Goal: Register for event/course

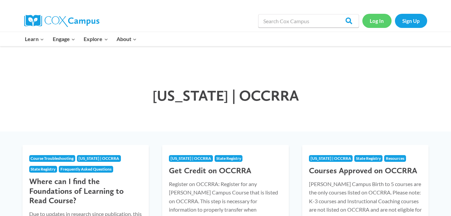
click at [381, 22] on link "Log In" at bounding box center [376, 21] width 29 height 14
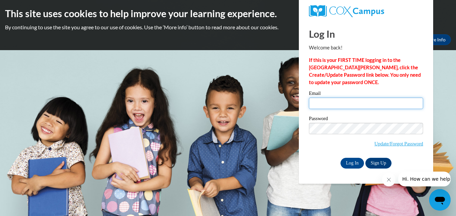
click at [342, 104] on input "Email" at bounding box center [366, 102] width 114 height 11
type input "klmckee00@yahoo.com"
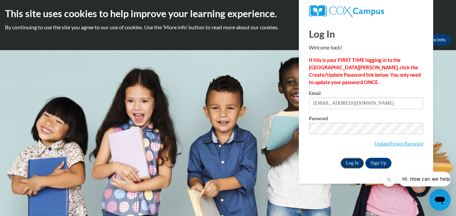
click at [356, 162] on input "Log In" at bounding box center [353, 163] width 24 height 11
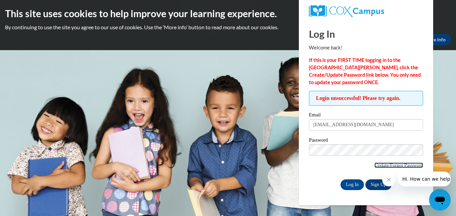
click at [383, 162] on link "Update/Forgot Password" at bounding box center [399, 164] width 49 height 5
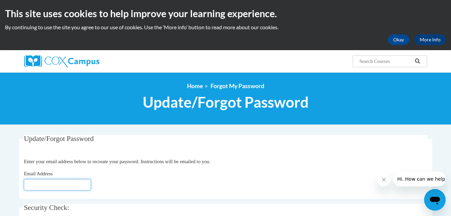
click at [33, 188] on input "Email Address" at bounding box center [57, 184] width 67 height 11
type input "klmckee00@yahoo.com"
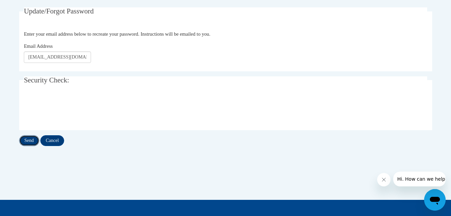
click at [28, 140] on input "Send" at bounding box center [29, 140] width 20 height 11
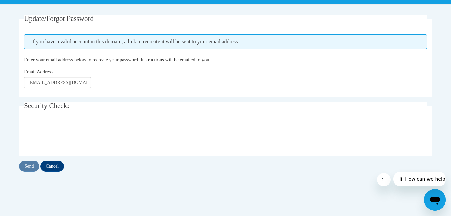
scroll to position [121, 0]
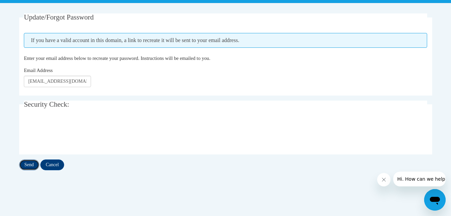
click at [33, 166] on input "Send" at bounding box center [29, 164] width 20 height 11
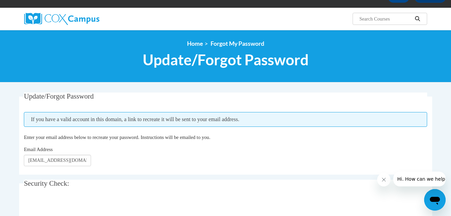
scroll to position [42, 0]
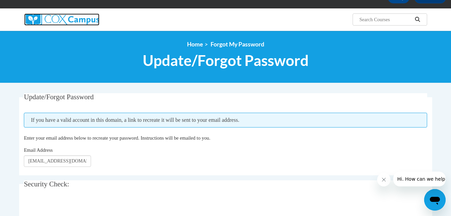
click at [88, 19] on img at bounding box center [61, 19] width 75 height 12
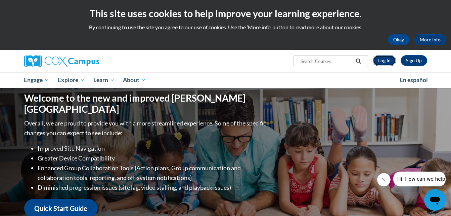
click at [379, 60] on link "Log In" at bounding box center [384, 60] width 23 height 11
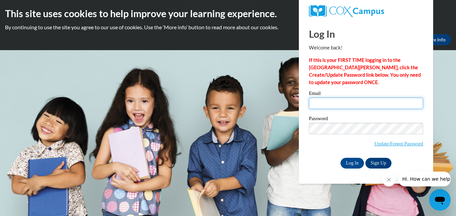
click at [348, 101] on input "Email" at bounding box center [366, 102] width 114 height 11
type input "[EMAIL_ADDRESS][DOMAIN_NAME]"
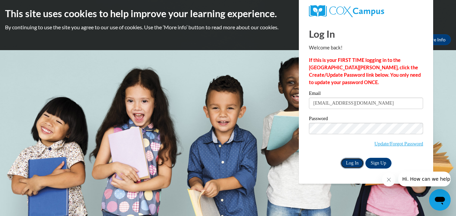
click at [354, 162] on input "Log In" at bounding box center [353, 163] width 24 height 11
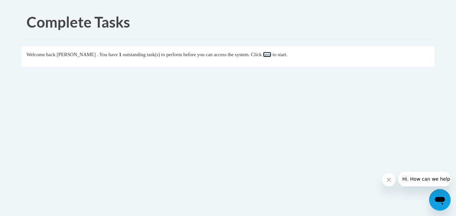
click at [271, 55] on link "here" at bounding box center [267, 54] width 8 height 5
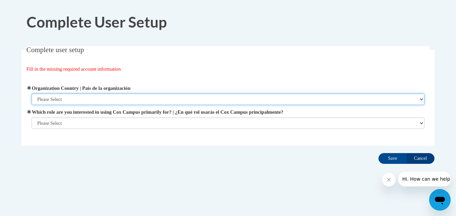
click at [314, 99] on select "Please Select [GEOGRAPHIC_DATA] | [GEOGRAPHIC_DATA] Outside of [GEOGRAPHIC_DATA…" at bounding box center [228, 98] width 393 height 11
select select "ad49bcad-a171-4b2e-b99c-48b446064914"
click at [32, 93] on select "Please Select United States | Estados Unidos Outside of the United States | Fue…" at bounding box center [228, 98] width 393 height 11
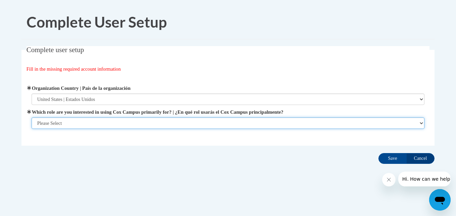
click at [195, 121] on select "Please Select College/University | Colegio/Universidad Community/Nonprofit Part…" at bounding box center [228, 122] width 393 height 11
select select "fbf2d438-af2f-41f8-98f1-81c410e29de3"
click at [32, 129] on select "Please Select College/University | Colegio/Universidad Community/Nonprofit Part…" at bounding box center [228, 122] width 393 height 11
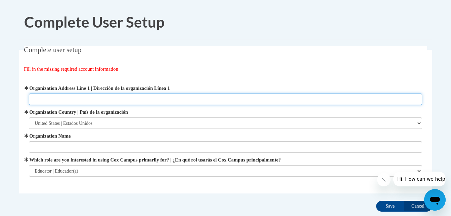
click at [114, 102] on input "Organization Address Line 1 | Dirección de la organización Línea 1" at bounding box center [225, 98] width 393 height 11
type input "203 RM Davis Pkwy"
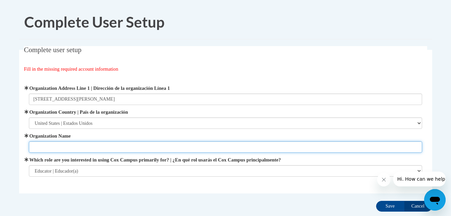
click at [93, 144] on input "Organization Name" at bounding box center [225, 146] width 393 height 11
type input "Council on Rural Services"
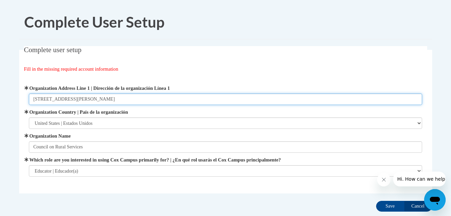
click at [98, 98] on input "203 RM Davis Pkwy" at bounding box center [225, 98] width 393 height 11
click at [119, 97] on input "201 RM Davis Pkwy Piqua, OH" at bounding box center [225, 98] width 393 height 11
type input "201 RM Davis Pkwy Piqua, OH 45356"
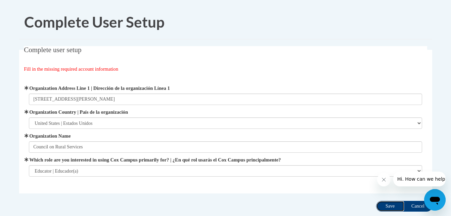
click at [391, 204] on input "Save" at bounding box center [390, 206] width 28 height 11
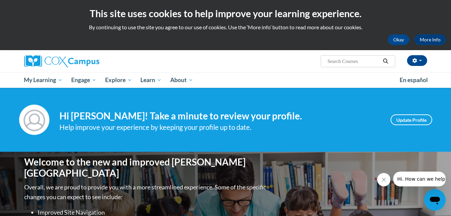
click at [337, 60] on input "Search..." at bounding box center [354, 61] width 54 height 8
type input "building world knowledge"
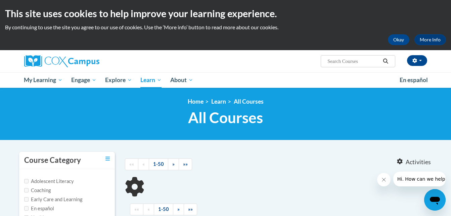
type input "building world knowledge"
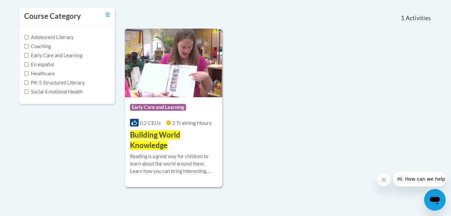
scroll to position [144, 0]
click at [151, 135] on span "Building World Knowledge" at bounding box center [155, 139] width 50 height 19
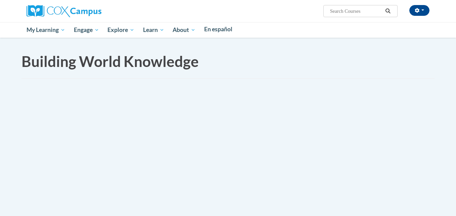
click at [274, 84] on body "This site uses cookies to help improve your learning experience. By continuing …" at bounding box center [228, 108] width 456 height 216
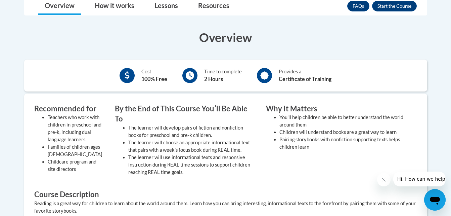
scroll to position [190, 0]
click at [401, 4] on button "Enroll" at bounding box center [394, 5] width 45 height 11
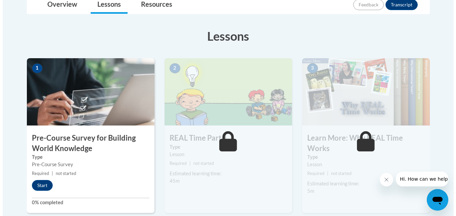
scroll to position [168, 0]
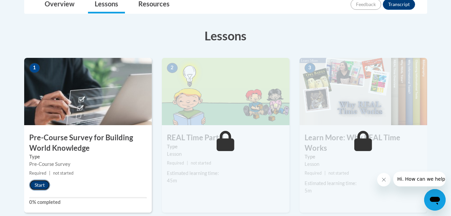
click at [44, 182] on button "Start" at bounding box center [39, 184] width 21 height 11
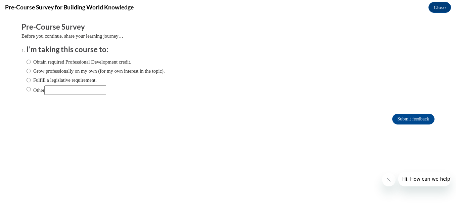
scroll to position [0, 0]
click at [27, 61] on input "Obtain required Professional Development credit." at bounding box center [29, 61] width 4 height 7
radio input "true"
click at [403, 117] on input "Submit feedback" at bounding box center [413, 119] width 42 height 11
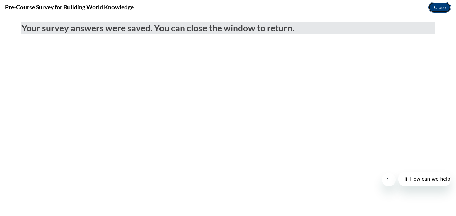
click at [438, 6] on button "Close" at bounding box center [440, 7] width 23 height 11
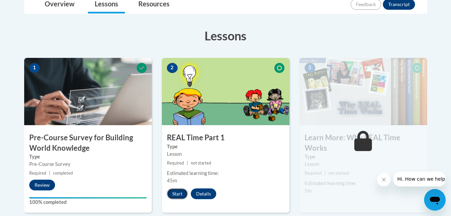
click at [176, 194] on button "Start" at bounding box center [177, 193] width 21 height 11
